Goal: Navigation & Orientation: Understand site structure

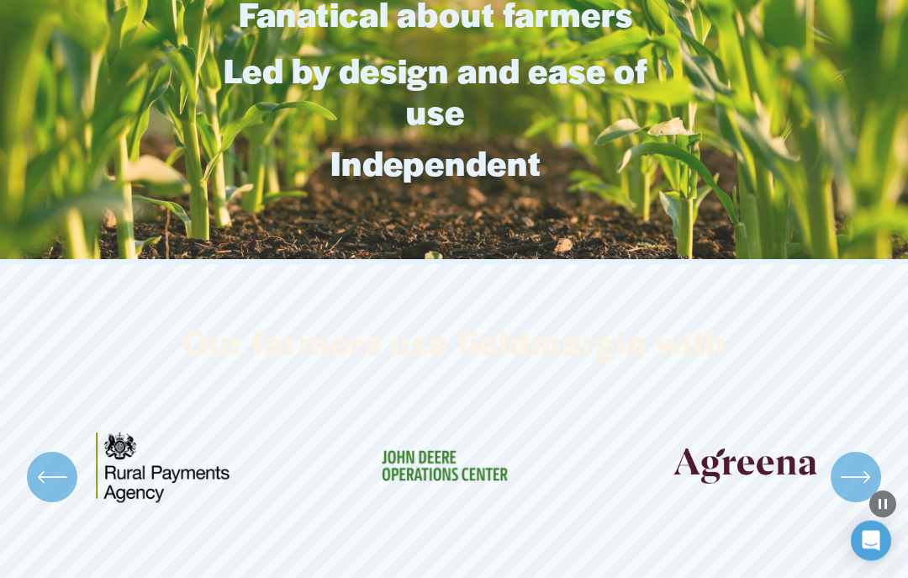
scroll to position [3885, 0]
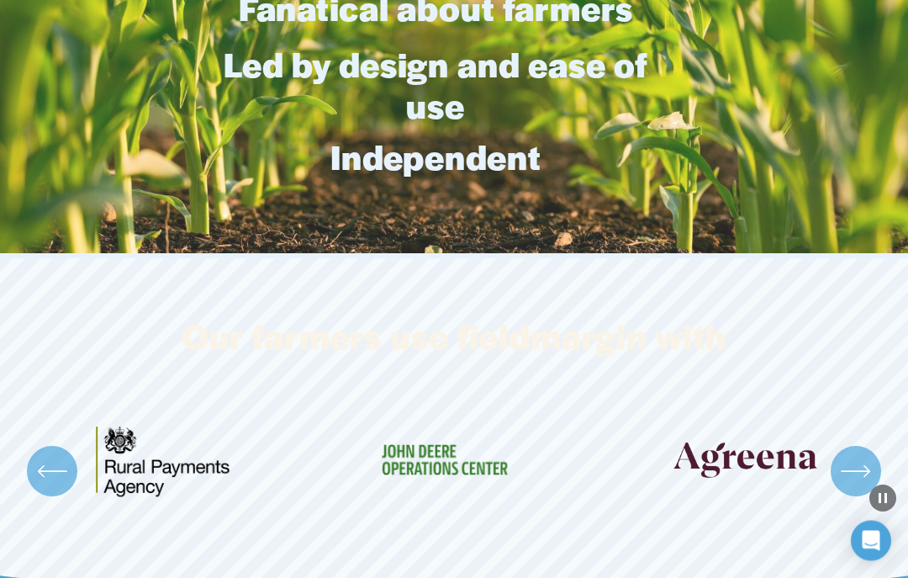
click at [847, 457] on icon "\a \a \a Next\a \a" at bounding box center [856, 472] width 30 height 30
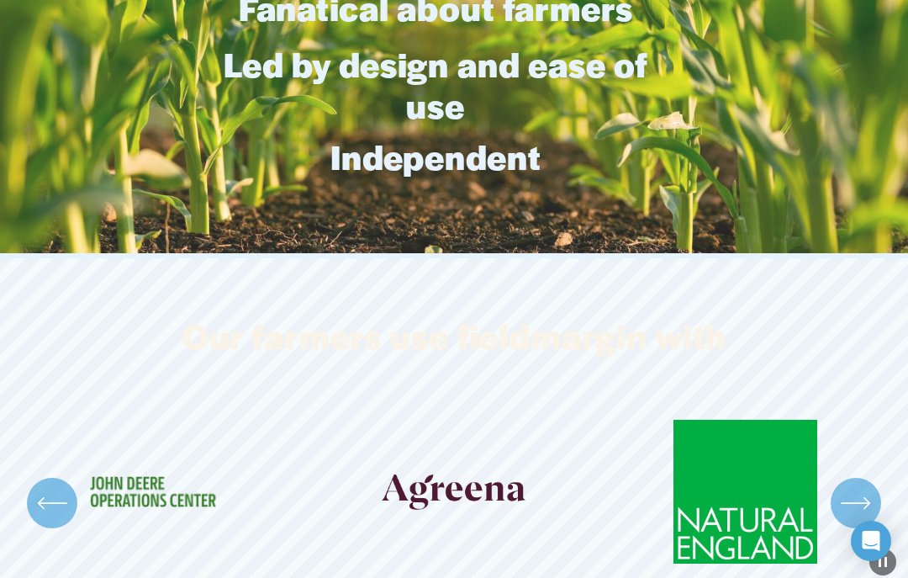
click at [853, 488] on icon "\a \a \a Next\a \a" at bounding box center [856, 503] width 30 height 30
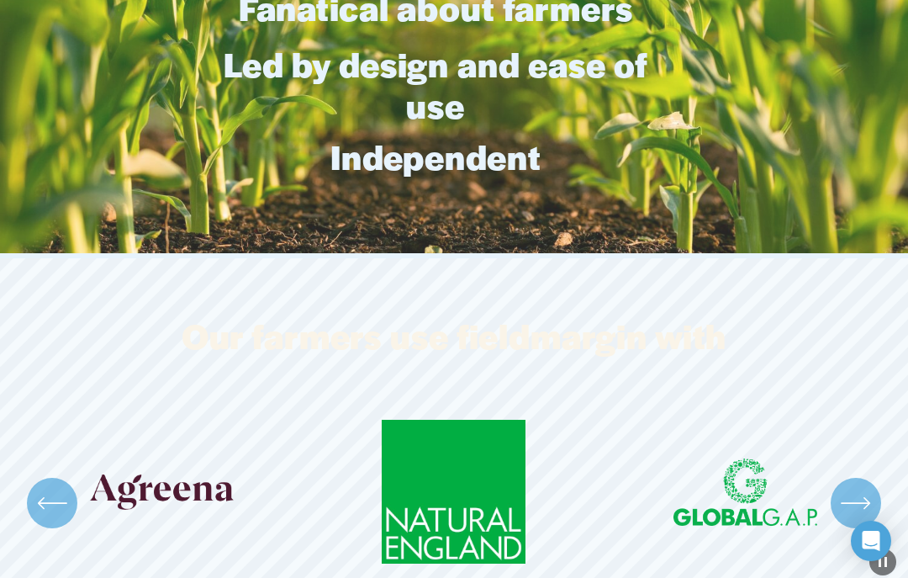
click at [849, 491] on icon "\a \a \a Next\a \a" at bounding box center [856, 503] width 30 height 30
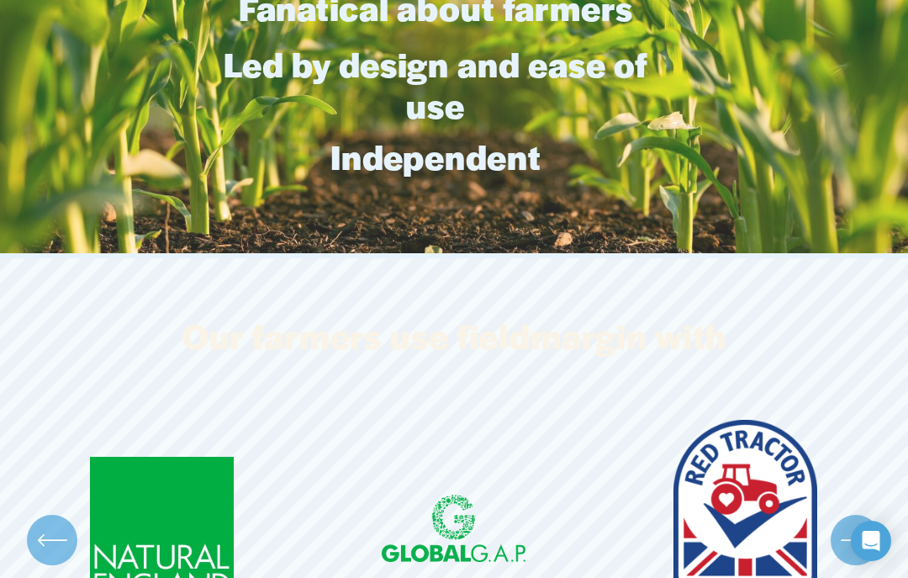
click at [863, 515] on div "\a \a \a Next\a \a" at bounding box center [856, 540] width 50 height 50
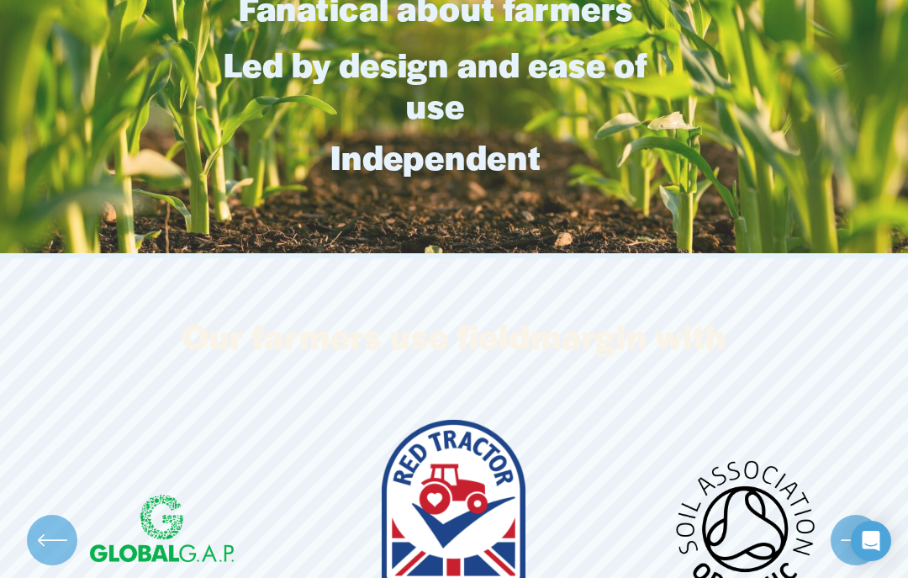
click at [848, 525] on icon "\a \a \a Next\a \a" at bounding box center [856, 540] width 30 height 30
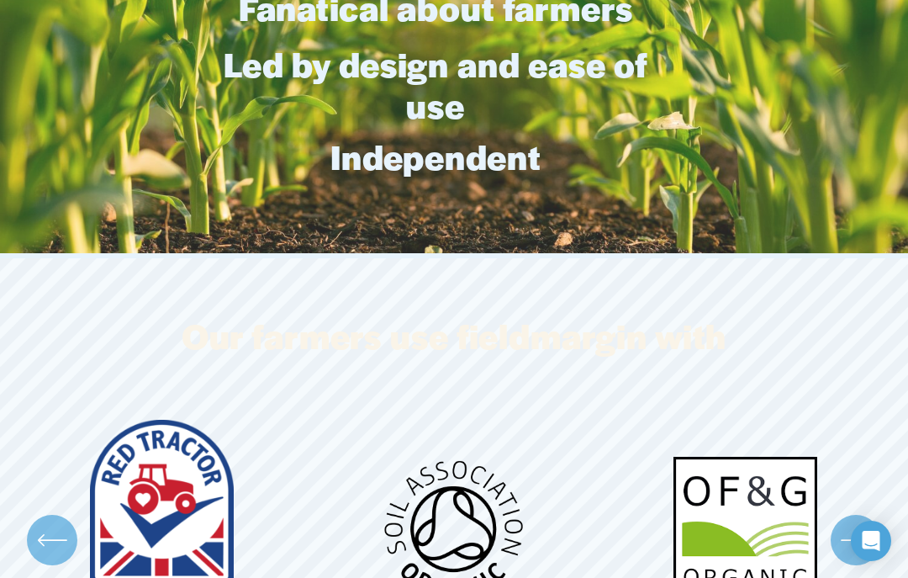
click at [858, 525] on icon "\a \a \a Next\a \a" at bounding box center [856, 540] width 30 height 30
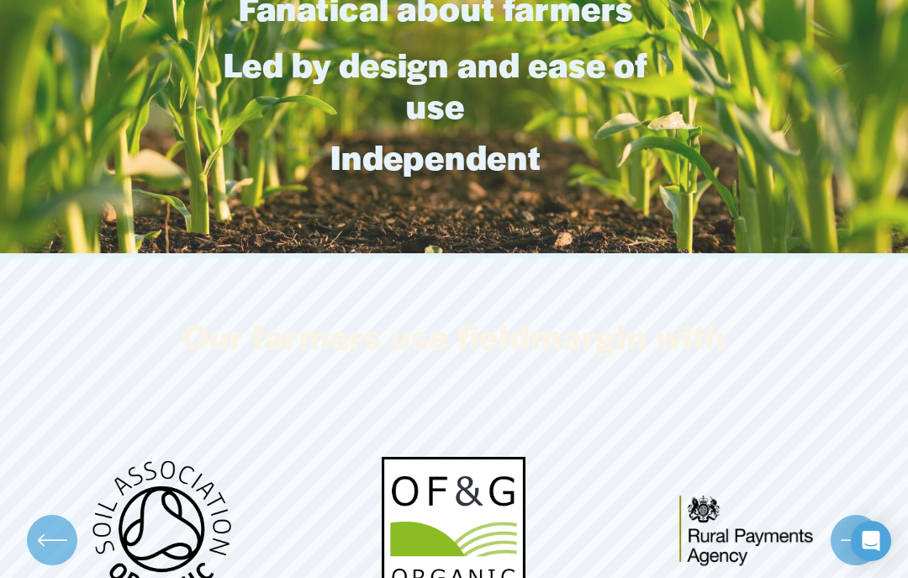
click at [857, 525] on icon "\a \a \a Next\a \a" at bounding box center [856, 540] width 30 height 30
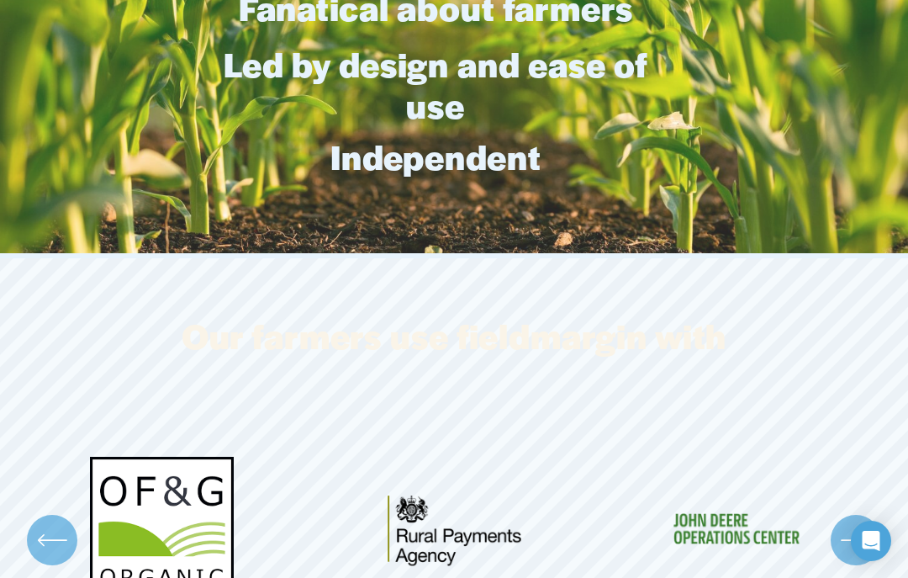
click at [858, 525] on icon "\a \a \a Next\a \a" at bounding box center [856, 540] width 30 height 30
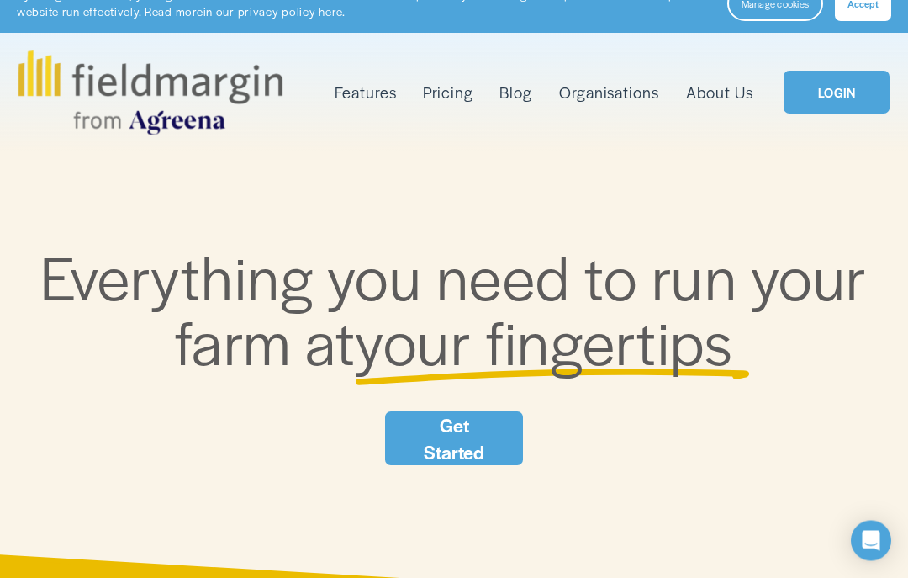
scroll to position [0, 0]
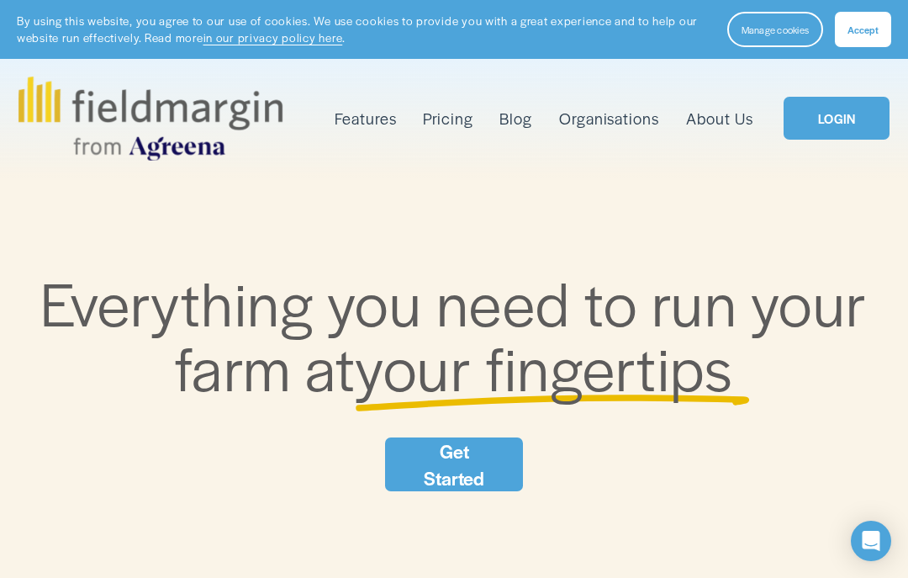
click at [865, 35] on span "Accept" at bounding box center [862, 29] width 31 height 13
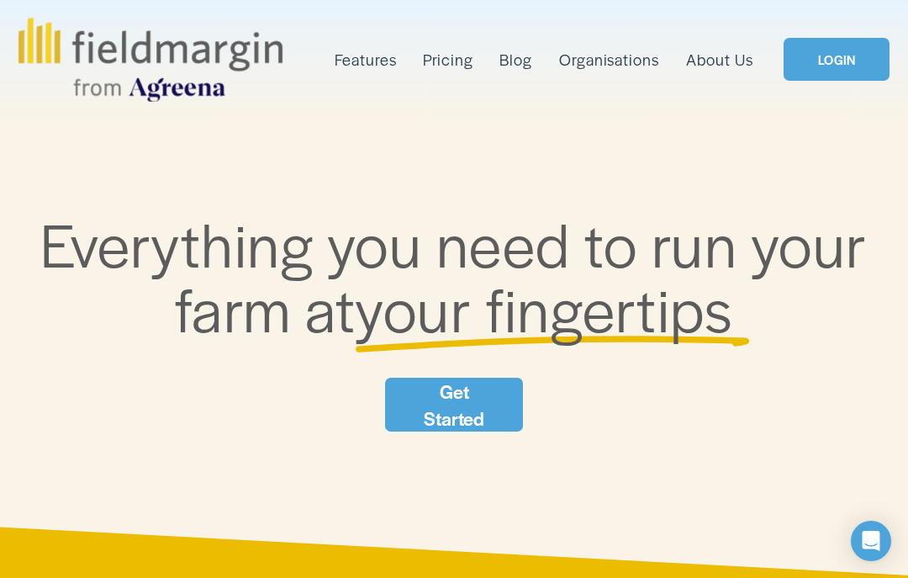
click at [720, 57] on link "About Us" at bounding box center [719, 59] width 67 height 26
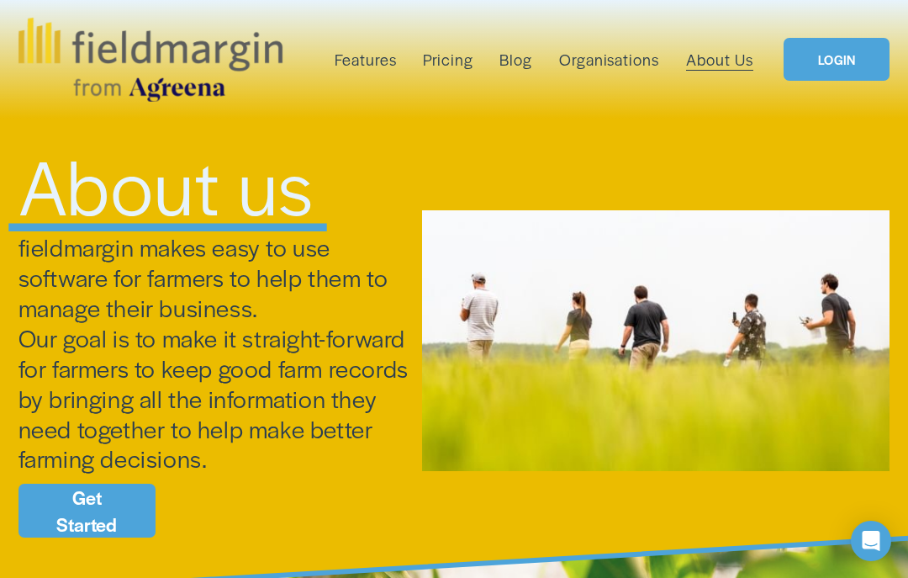
click at [0, 0] on span "Mapping" at bounding box center [0, 0] width 0 height 0
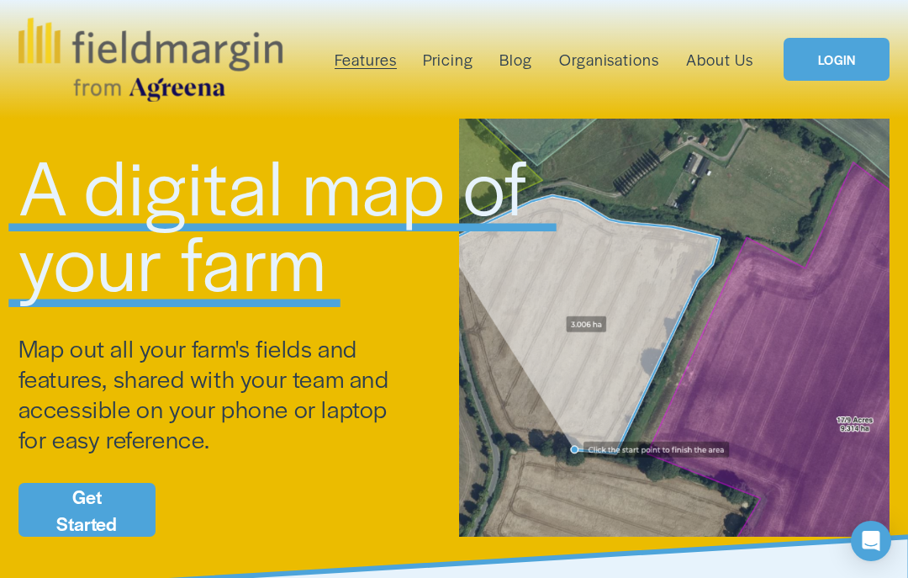
click at [439, 63] on link "Pricing" at bounding box center [448, 59] width 50 height 26
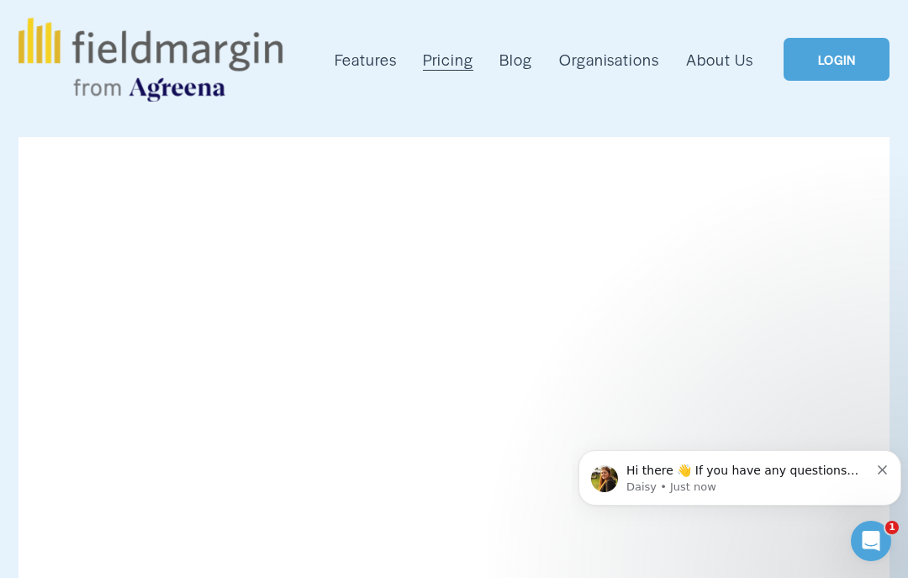
click at [881, 474] on icon "Dismiss notification" at bounding box center [882, 469] width 9 height 9
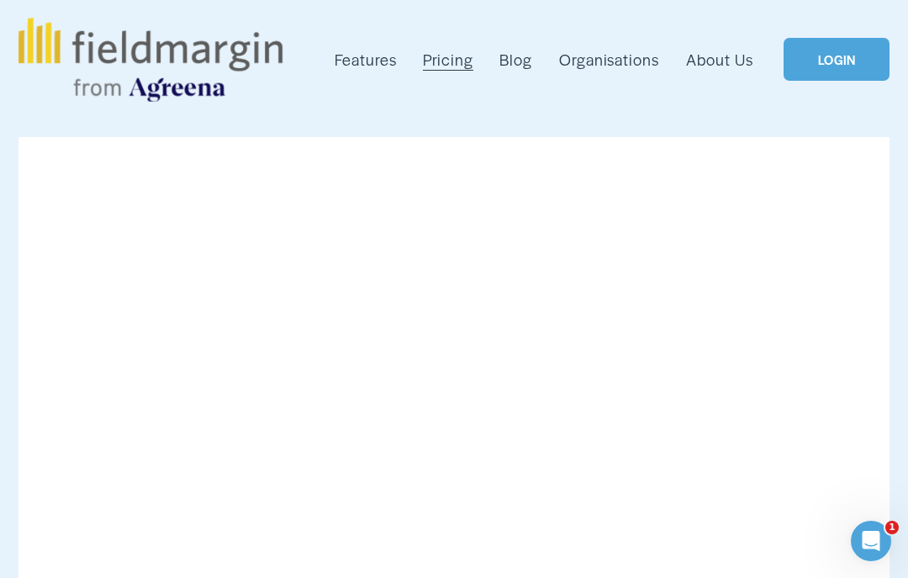
click at [614, 57] on link "Organisations" at bounding box center [609, 59] width 101 height 26
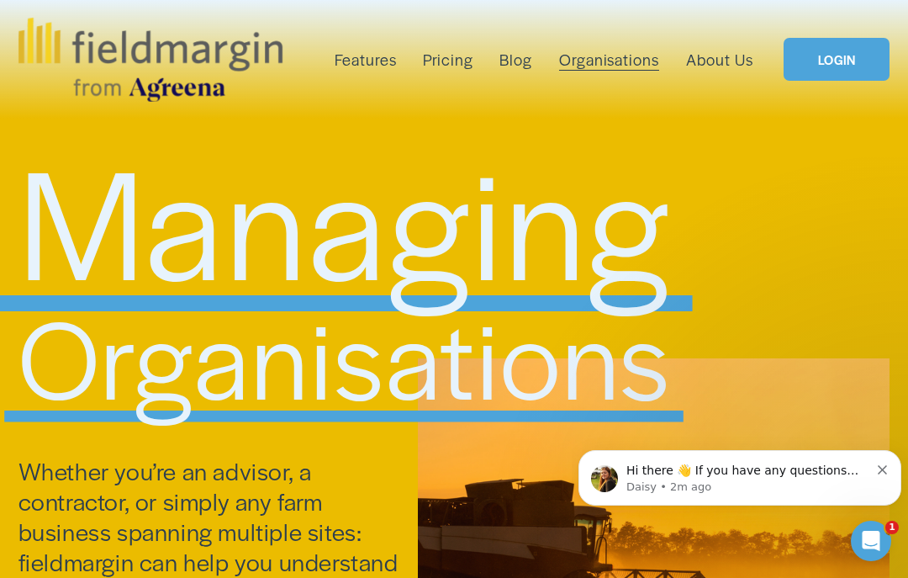
click at [710, 57] on link "About Us" at bounding box center [719, 59] width 67 height 26
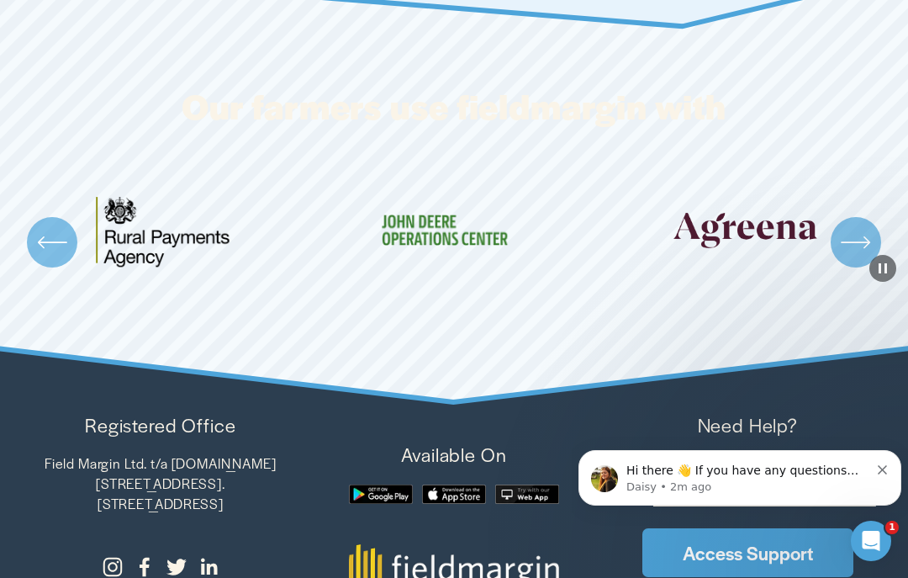
scroll to position [3660, 0]
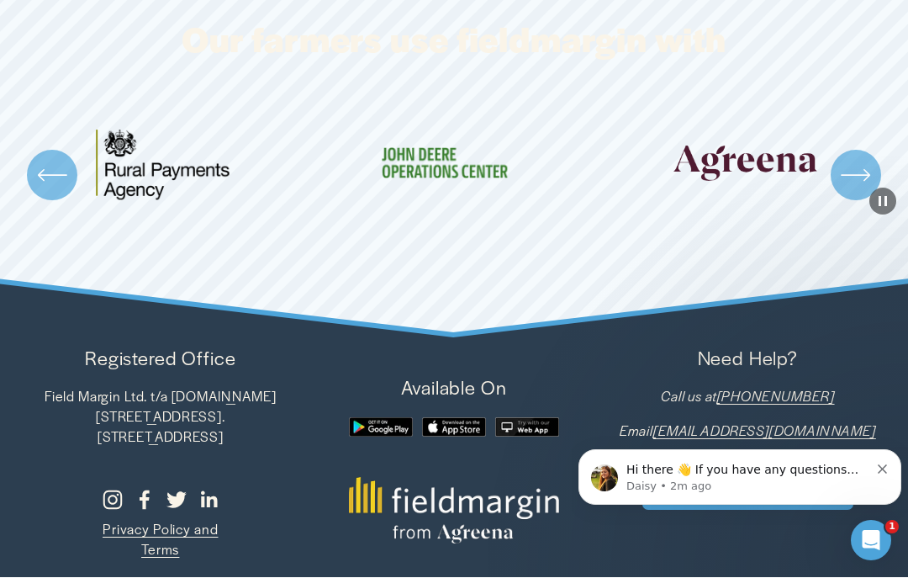
click at [883, 473] on icon "Dismiss notification" at bounding box center [882, 468] width 9 height 9
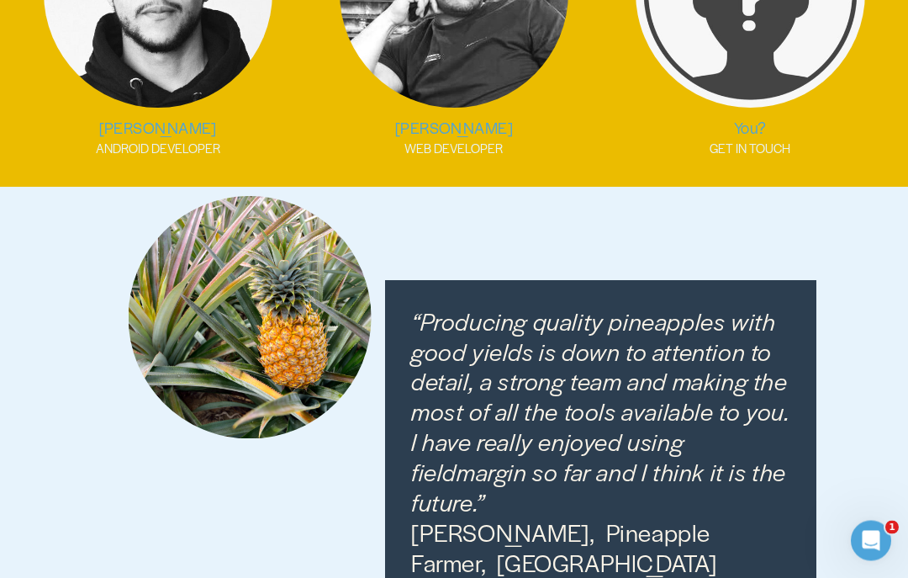
scroll to position [2934, 0]
